Goal: Transaction & Acquisition: Purchase product/service

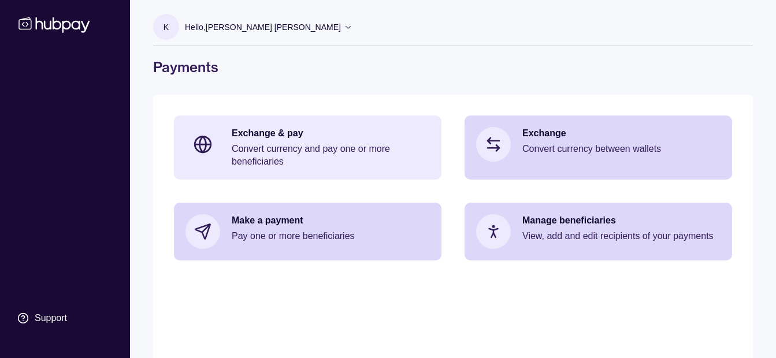
click at [249, 133] on p "Exchange & pay" at bounding box center [331, 133] width 198 height 13
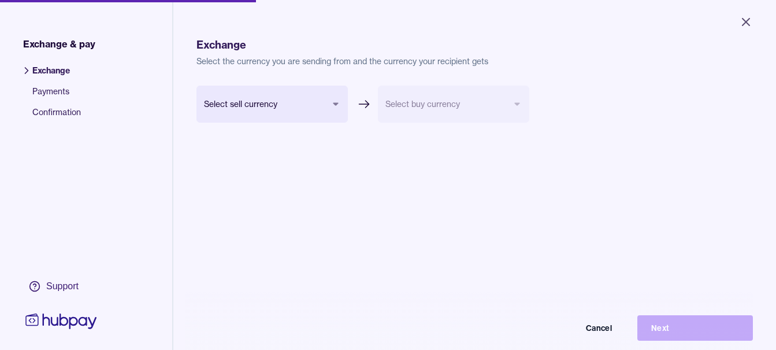
click at [250, 104] on body "Close Exchange & pay Exchange Payments Confirmation Support Exchange Select the…" at bounding box center [388, 175] width 776 height 350
click at [366, 60] on html "Close Exchange & pay Exchange Payments Confirmation Support Exchange Select the…" at bounding box center [388, 175] width 776 height 350
click at [746, 20] on icon "Close" at bounding box center [746, 22] width 14 height 14
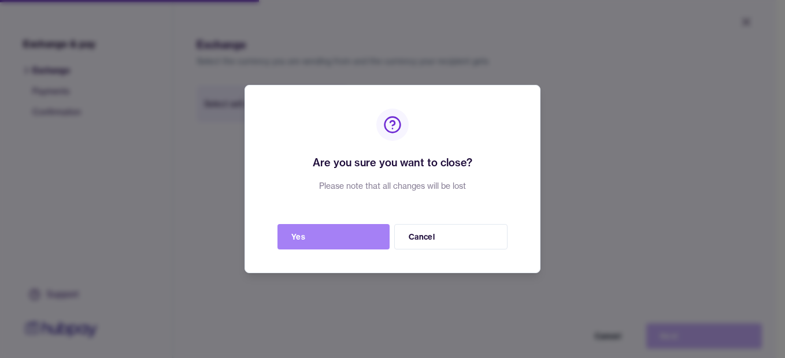
click at [369, 235] on button "Yes" at bounding box center [333, 236] width 112 height 25
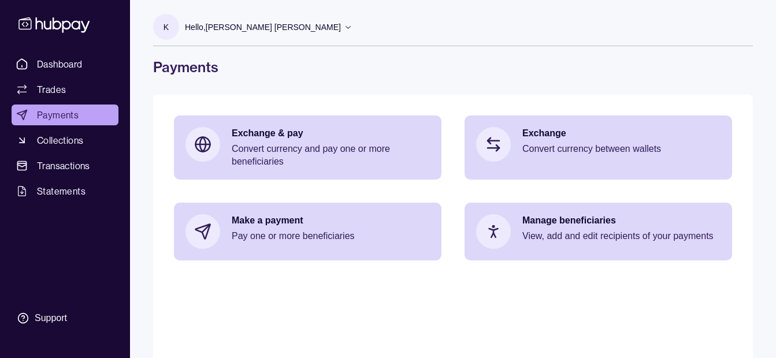
click at [241, 29] on p "Hello, [PERSON_NAME] [PERSON_NAME]" at bounding box center [263, 27] width 156 height 13
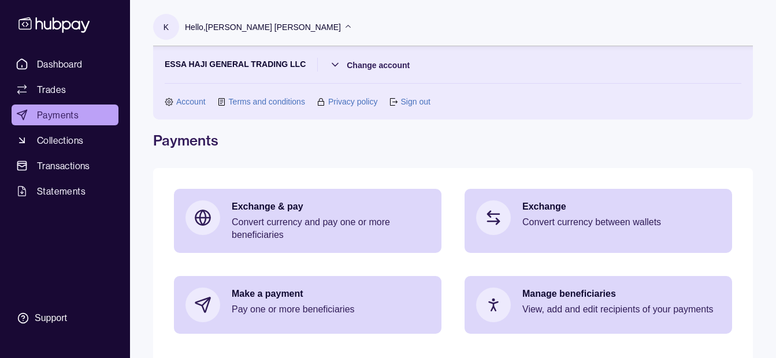
click at [241, 29] on p "Hello, [PERSON_NAME] [PERSON_NAME]" at bounding box center [263, 27] width 156 height 13
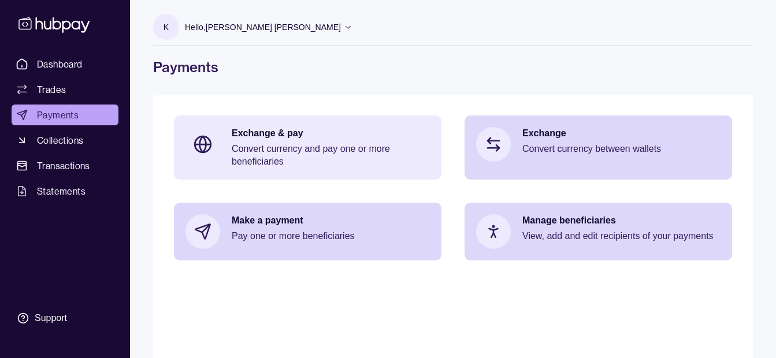
click at [246, 143] on p "Convert currency and pay one or more beneficiaries" at bounding box center [331, 155] width 198 height 25
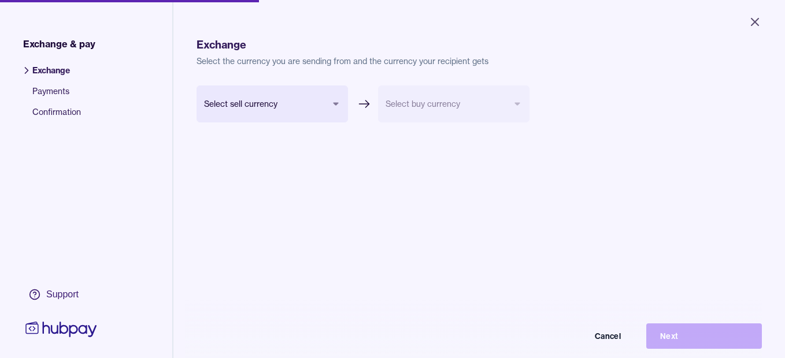
click at [316, 91] on html "Close Exchange & pay Exchange Payments Confirmation Support Exchange Select the…" at bounding box center [392, 179] width 785 height 358
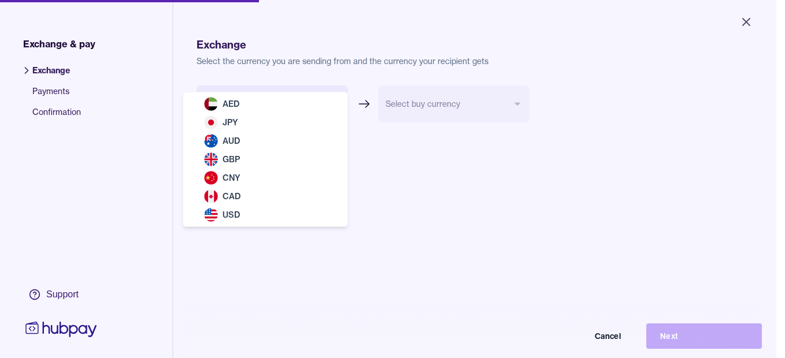
select select "***"
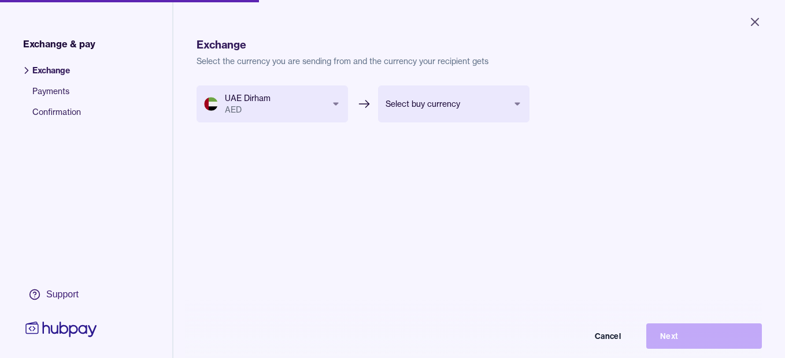
click at [435, 108] on body "Close Exchange & pay Exchange Payments Confirmation Support Exchange Select the…" at bounding box center [392, 179] width 785 height 358
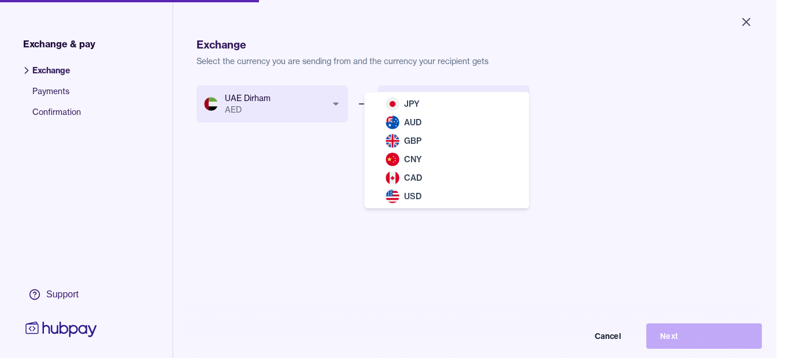
select select "***"
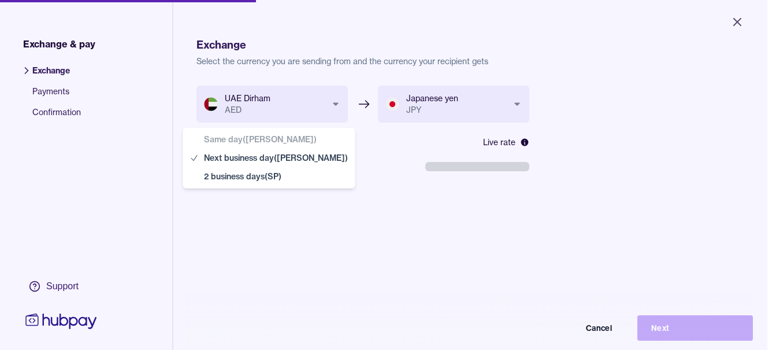
click at [270, 171] on body "**********" at bounding box center [384, 175] width 768 height 350
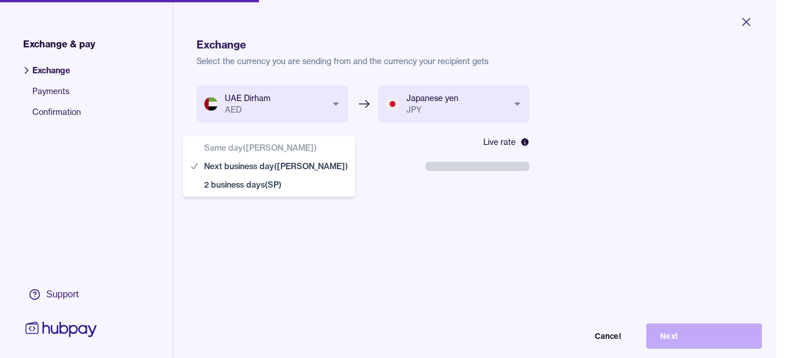
select select "**"
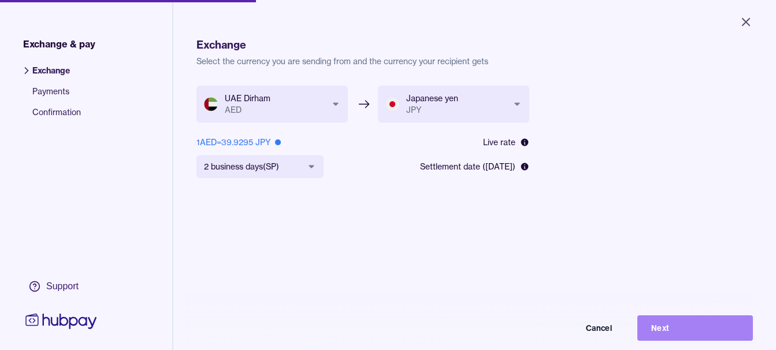
click at [673, 335] on button "Next" at bounding box center [696, 327] width 116 height 25
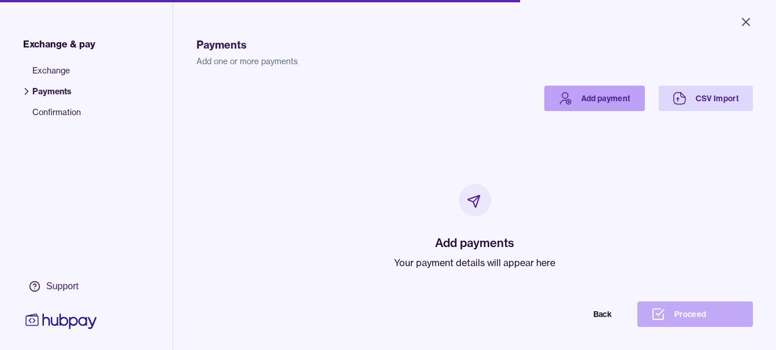
click at [619, 99] on link "Add payment" at bounding box center [595, 98] width 101 height 25
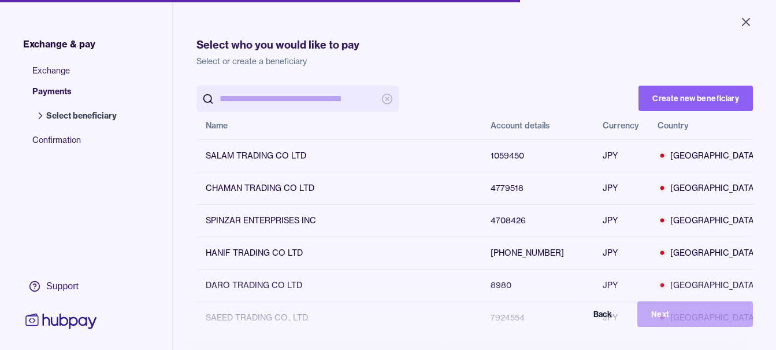
click at [280, 109] on input "search" at bounding box center [298, 99] width 156 height 26
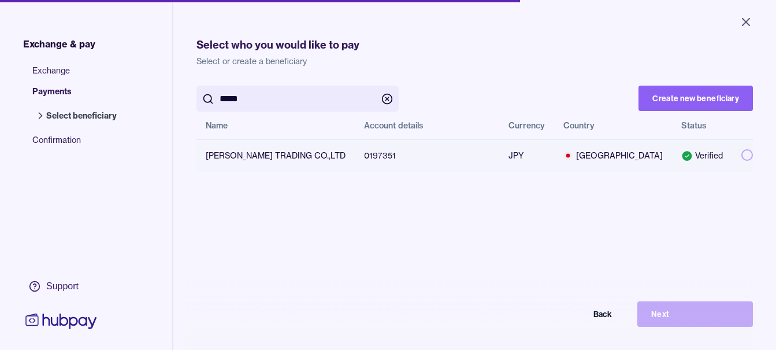
type input "*****"
click at [742, 153] on button "button" at bounding box center [748, 155] width 12 height 12
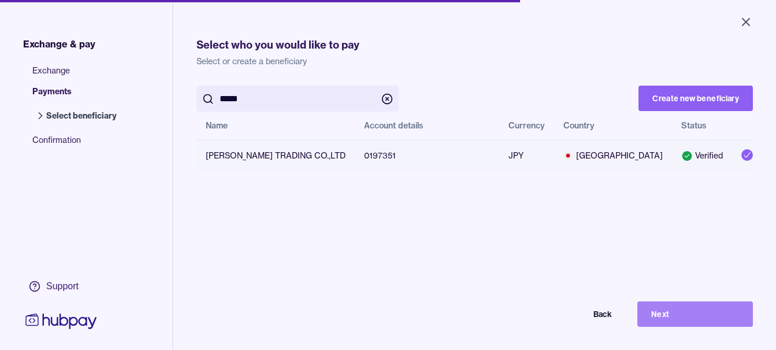
click at [686, 322] on button "Next" at bounding box center [696, 313] width 116 height 25
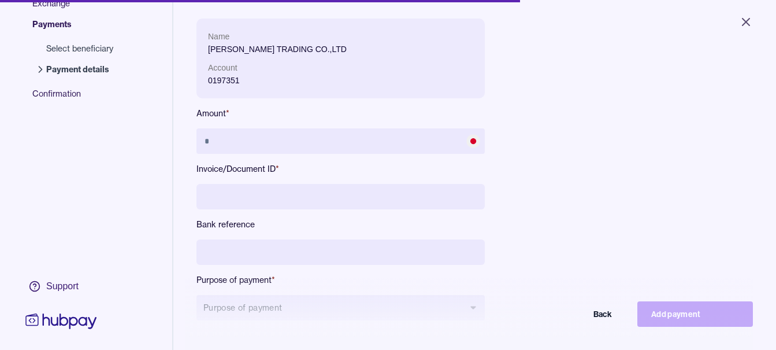
scroll to position [155, 0]
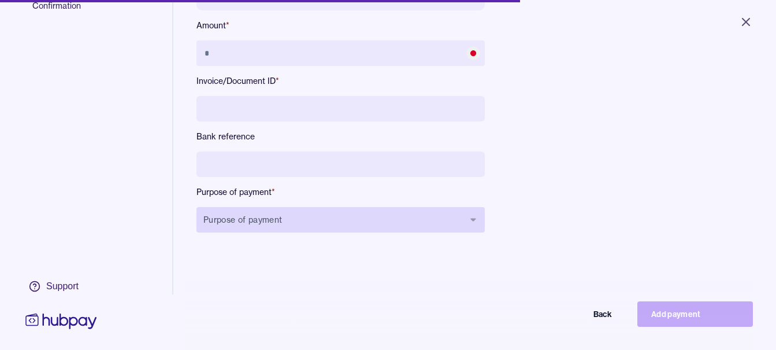
click at [295, 217] on button "Purpose of payment" at bounding box center [341, 219] width 288 height 25
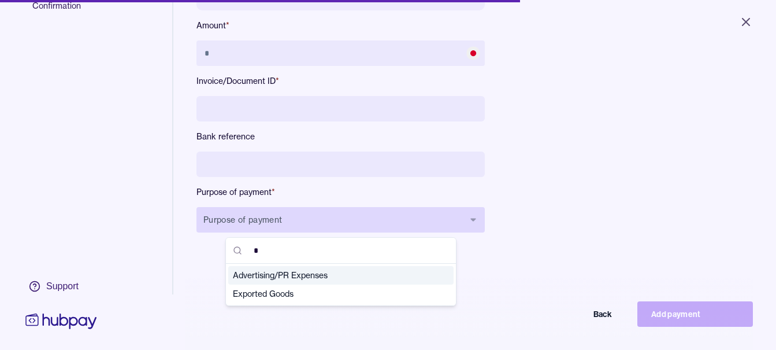
type input "**"
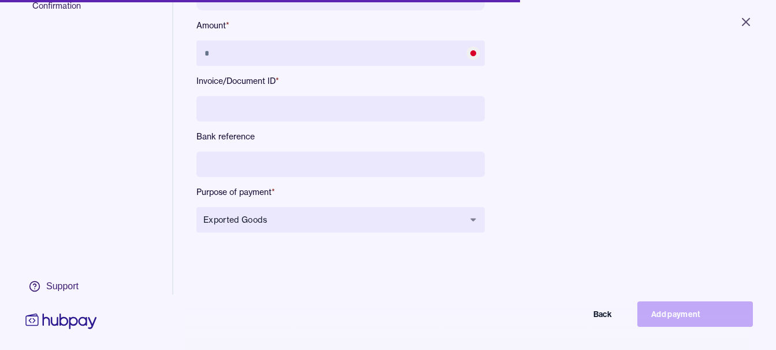
click at [342, 159] on input at bounding box center [341, 163] width 288 height 25
type input "**********"
click at [274, 121] on input at bounding box center [341, 108] width 288 height 25
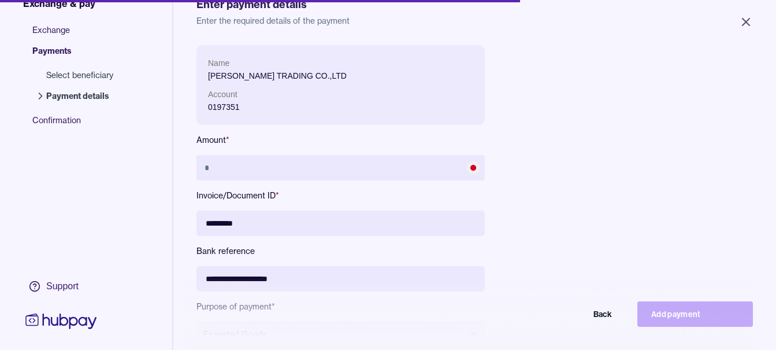
scroll to position [39, 0]
type input "*********"
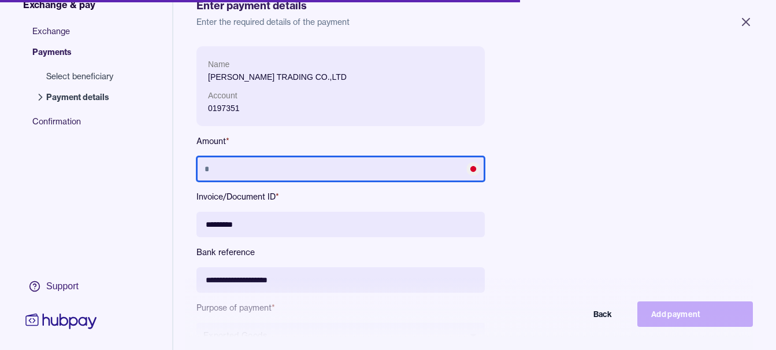
click at [211, 159] on input "text" at bounding box center [341, 168] width 288 height 25
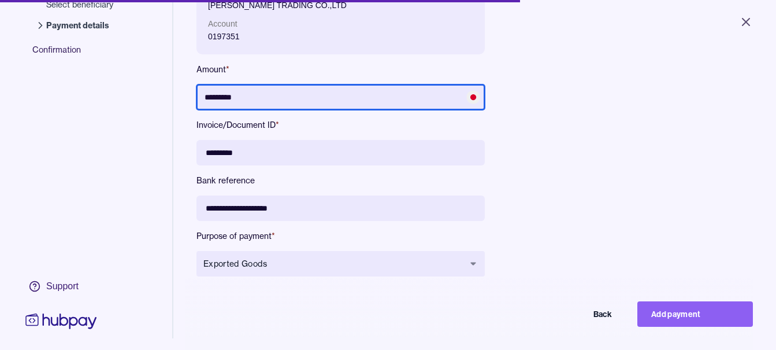
scroll to position [155, 0]
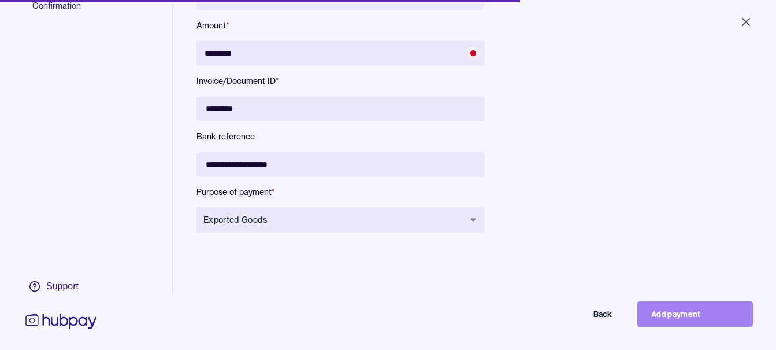
click at [703, 311] on button "Add payment" at bounding box center [696, 313] width 116 height 25
type input "*******"
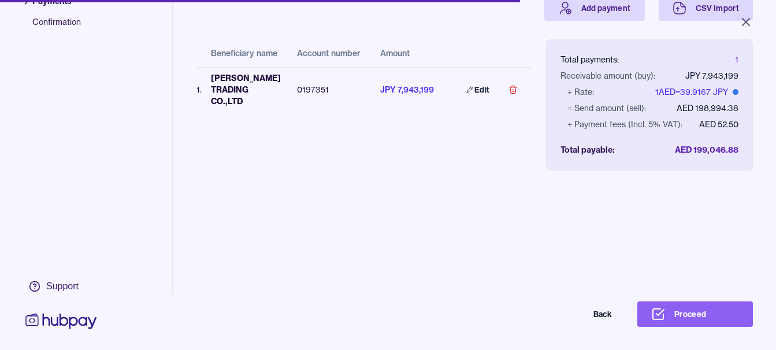
scroll to position [55, 0]
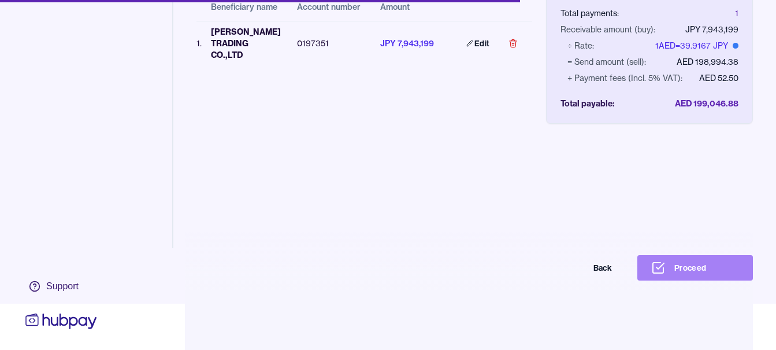
click at [691, 268] on button "Proceed" at bounding box center [696, 267] width 116 height 25
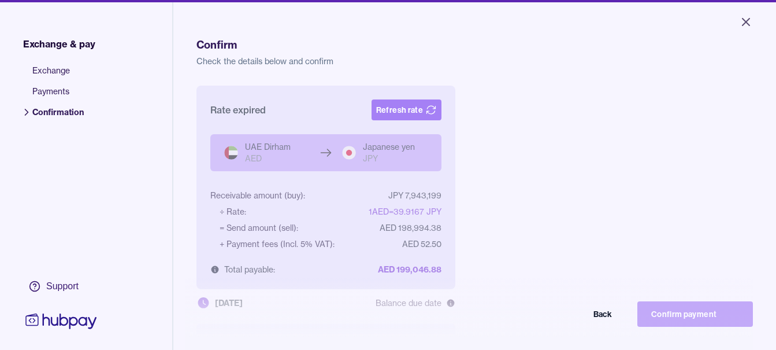
click at [387, 105] on button "Refresh rate" at bounding box center [407, 109] width 70 height 21
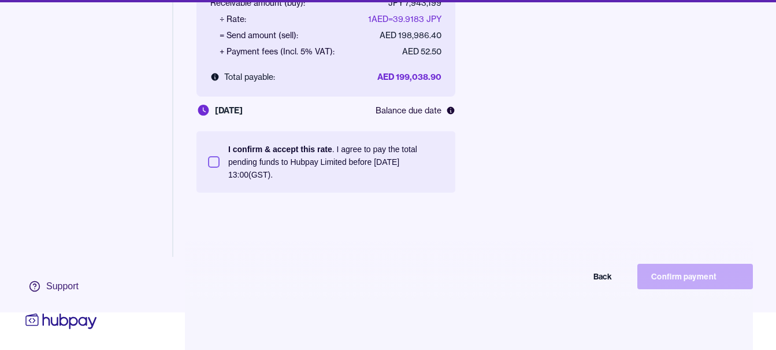
scroll to position [55, 0]
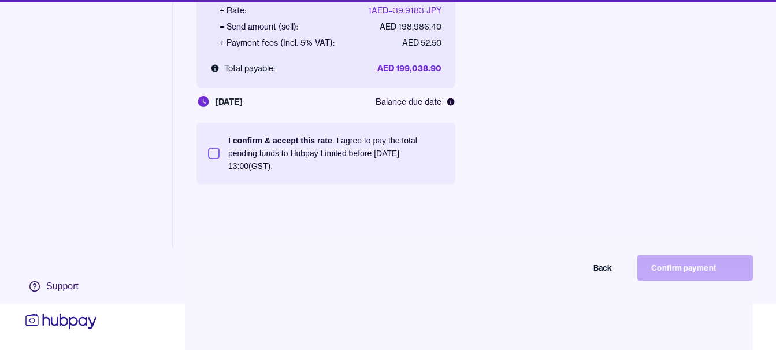
click at [343, 148] on p "I confirm & accept this rate . I agree to pay the total pending funds to Hubpay…" at bounding box center [336, 153] width 216 height 38
click at [220, 148] on button "I confirm & accept this rate . I agree to pay the total pending funds to Hubpay…" at bounding box center [214, 153] width 12 height 12
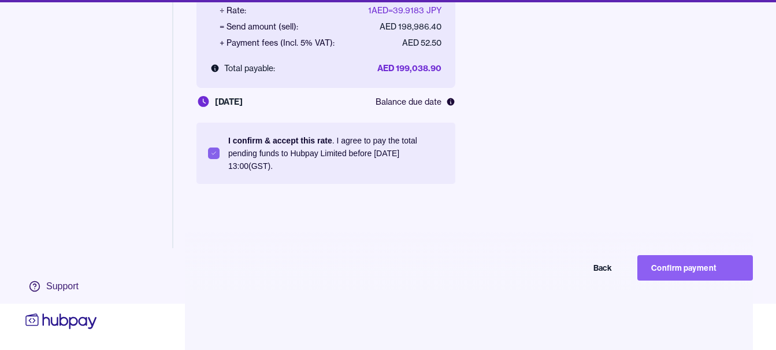
click at [673, 257] on button "Confirm payment" at bounding box center [696, 267] width 116 height 25
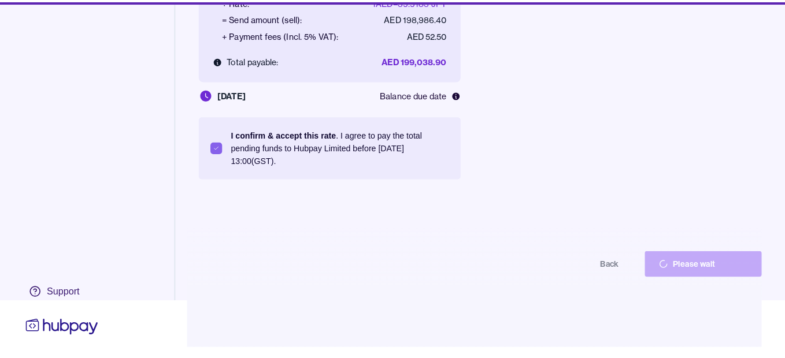
scroll to position [46, 0]
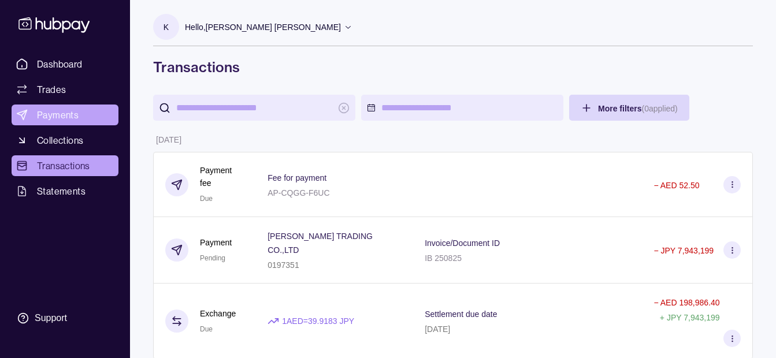
click at [74, 108] on link "Payments" at bounding box center [65, 115] width 107 height 21
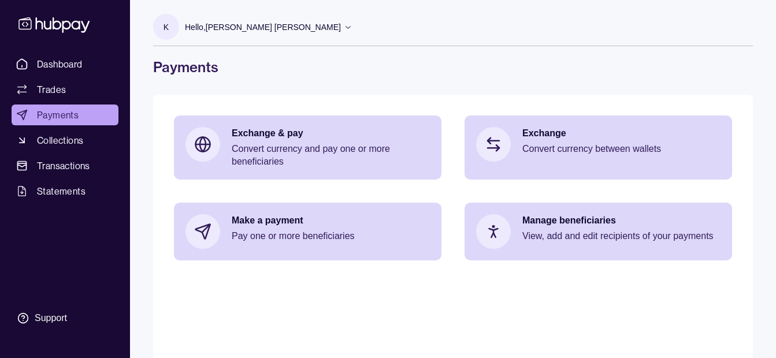
click at [291, 25] on p "Hello, [PERSON_NAME] [PERSON_NAME]" at bounding box center [263, 27] width 156 height 13
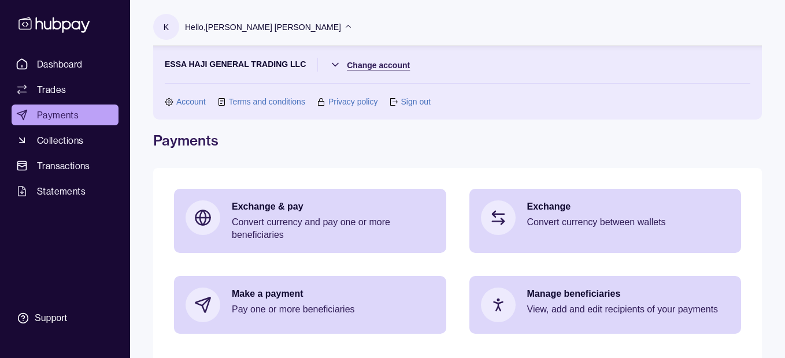
click at [393, 66] on html "Dashboard Trades Payments Collections Transactions Statements Support K Hello, …" at bounding box center [392, 230] width 785 height 460
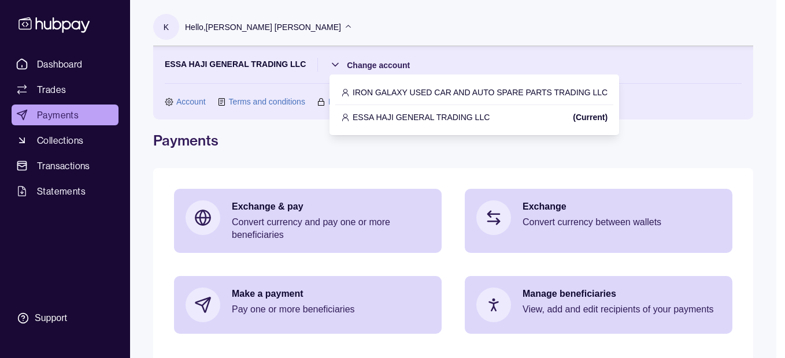
click at [399, 83] on div "IRON GALAXY USED CAR AND AUTO SPARE PARTS TRADING LLC" at bounding box center [474, 92] width 278 height 25
click at [389, 68] on html "Dashboard Trades Payments Collections Transactions Statements Support K Hello, …" at bounding box center [392, 230] width 785 height 460
click at [399, 95] on p "IRON GALAXY USED CAR AND AUTO SPARE PARTS TRADING LLC" at bounding box center [480, 92] width 255 height 13
